Goal: Communication & Community: Connect with others

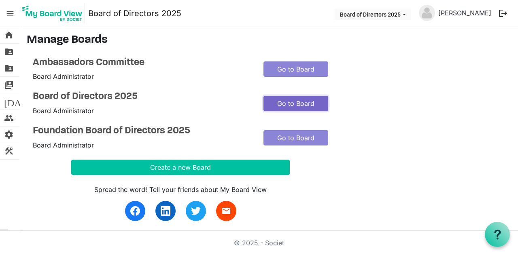
click at [306, 105] on link "Go to Board" at bounding box center [295, 103] width 65 height 15
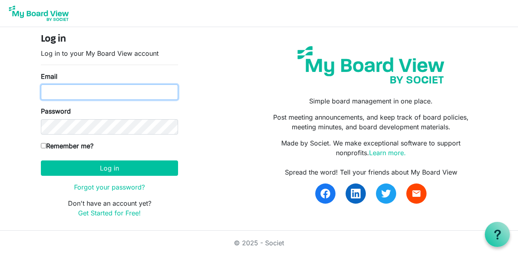
click at [95, 95] on input "Email" at bounding box center [109, 92] width 137 height 15
type input "[PERSON_NAME][EMAIL_ADDRESS][PERSON_NAME][DOMAIN_NAME]"
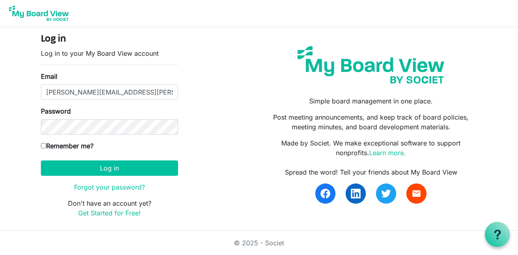
click at [45, 144] on input "Remember me?" at bounding box center [43, 145] width 5 height 5
checkbox input "true"
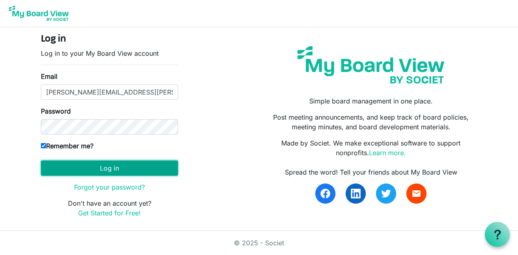
click at [100, 164] on button "Log in" at bounding box center [109, 168] width 137 height 15
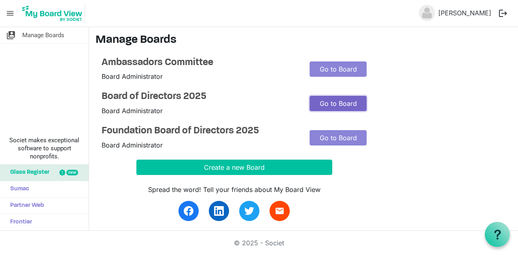
click at [326, 104] on link "Go to Board" at bounding box center [337, 103] width 57 height 15
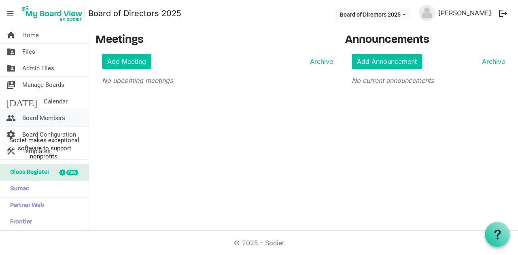
click at [49, 117] on span "Board Members" at bounding box center [43, 118] width 43 height 16
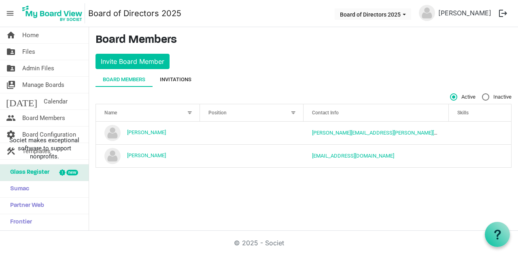
click at [189, 81] on div "Invitations" at bounding box center [176, 80] width 32 height 8
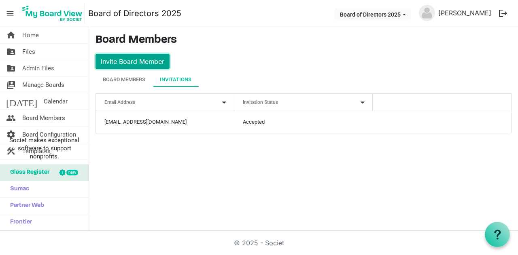
click at [152, 59] on button "Invite Board Member" at bounding box center [132, 61] width 74 height 15
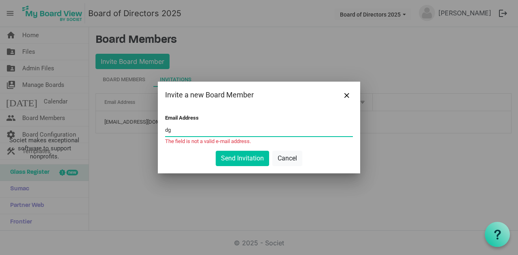
click at [176, 132] on input "dg" at bounding box center [259, 130] width 188 height 12
click at [199, 133] on input "dg" at bounding box center [259, 130] width 188 height 12
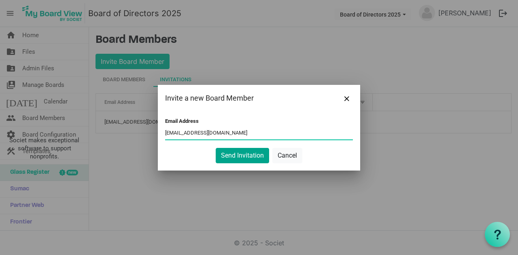
type input "dgrzywa@fnbo.com"
click at [249, 152] on button "Send Invitation" at bounding box center [242, 155] width 53 height 15
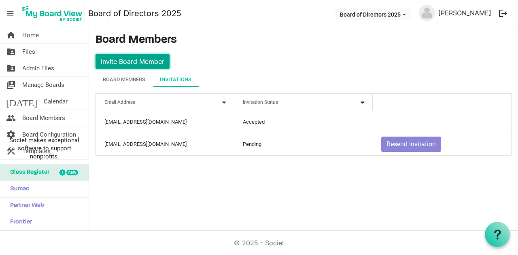
click at [128, 61] on button "Invite Board Member" at bounding box center [132, 61] width 74 height 15
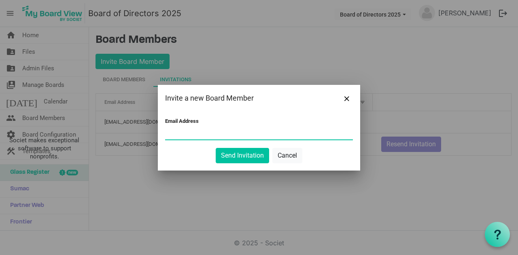
click at [196, 131] on input "Email Address" at bounding box center [259, 133] width 188 height 12
type input "lkonan1@kish.edu"
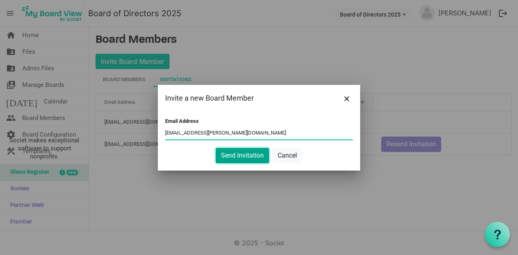
click at [233, 155] on button "Send Invitation" at bounding box center [242, 155] width 53 height 15
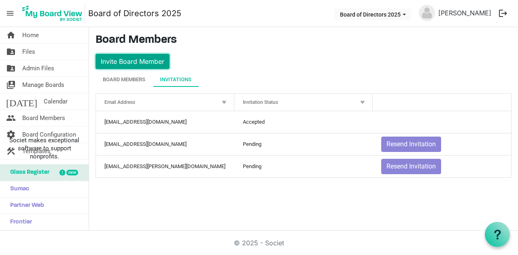
click at [144, 58] on button "Invite Board Member" at bounding box center [132, 61] width 74 height 15
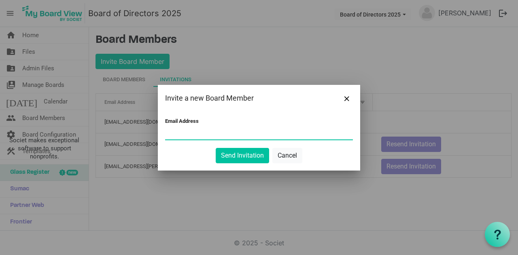
click at [220, 132] on input "Email Address" at bounding box center [259, 133] width 188 height 12
type input "tmanders@hbtbank.com"
click at [239, 157] on button "Send Invitation" at bounding box center [242, 155] width 53 height 15
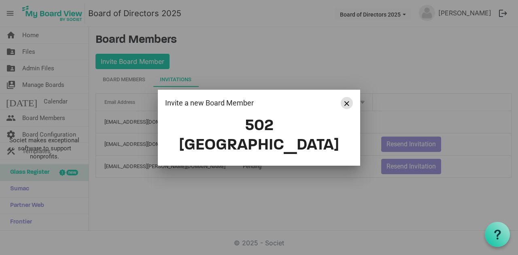
click at [349, 106] on span "Close" at bounding box center [346, 103] width 5 height 5
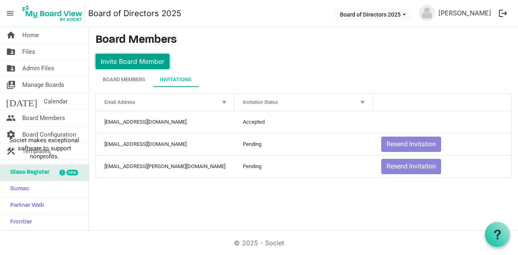
click at [142, 62] on button "Invite Board Member" at bounding box center [132, 61] width 74 height 15
click at [146, 63] on button "Invite Board Member" at bounding box center [132, 61] width 74 height 15
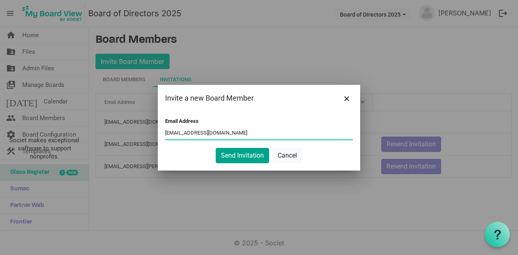
type input "tmanders@hbtbank.com"
click at [240, 156] on button "Send Invitation" at bounding box center [242, 155] width 53 height 15
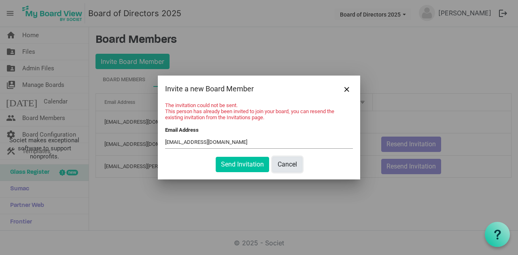
click at [284, 166] on button "Cancel" at bounding box center [287, 164] width 30 height 15
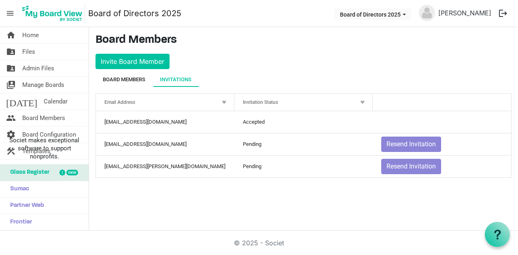
click at [142, 79] on div "Board Members" at bounding box center [124, 80] width 42 height 8
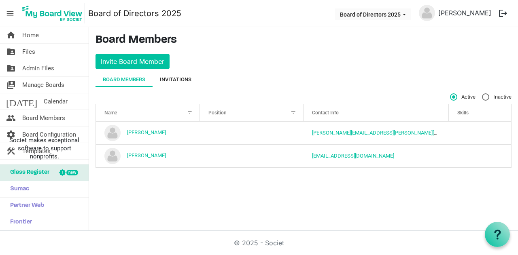
click at [166, 78] on div "Invitations" at bounding box center [176, 80] width 32 height 8
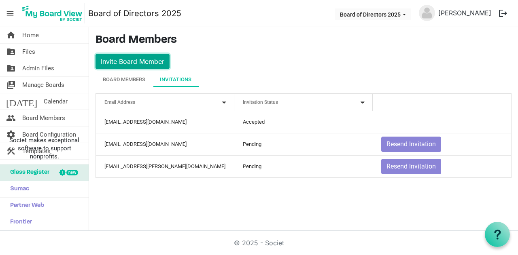
click at [129, 61] on button "Invite Board Member" at bounding box center [132, 61] width 74 height 15
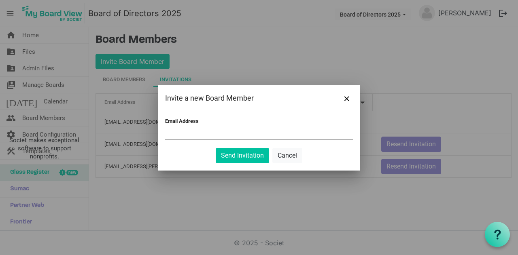
click at [183, 132] on input "Email Address" at bounding box center [259, 133] width 188 height 12
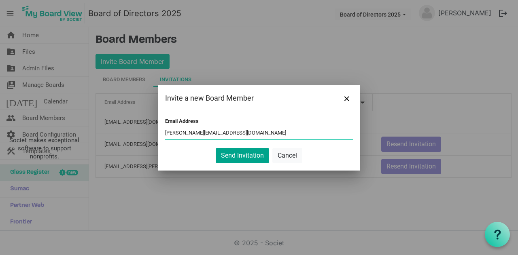
type input "shawn@occreates.com"
click at [242, 157] on button "Send Invitation" at bounding box center [242, 155] width 53 height 15
